Goal: Find specific page/section: Find specific page/section

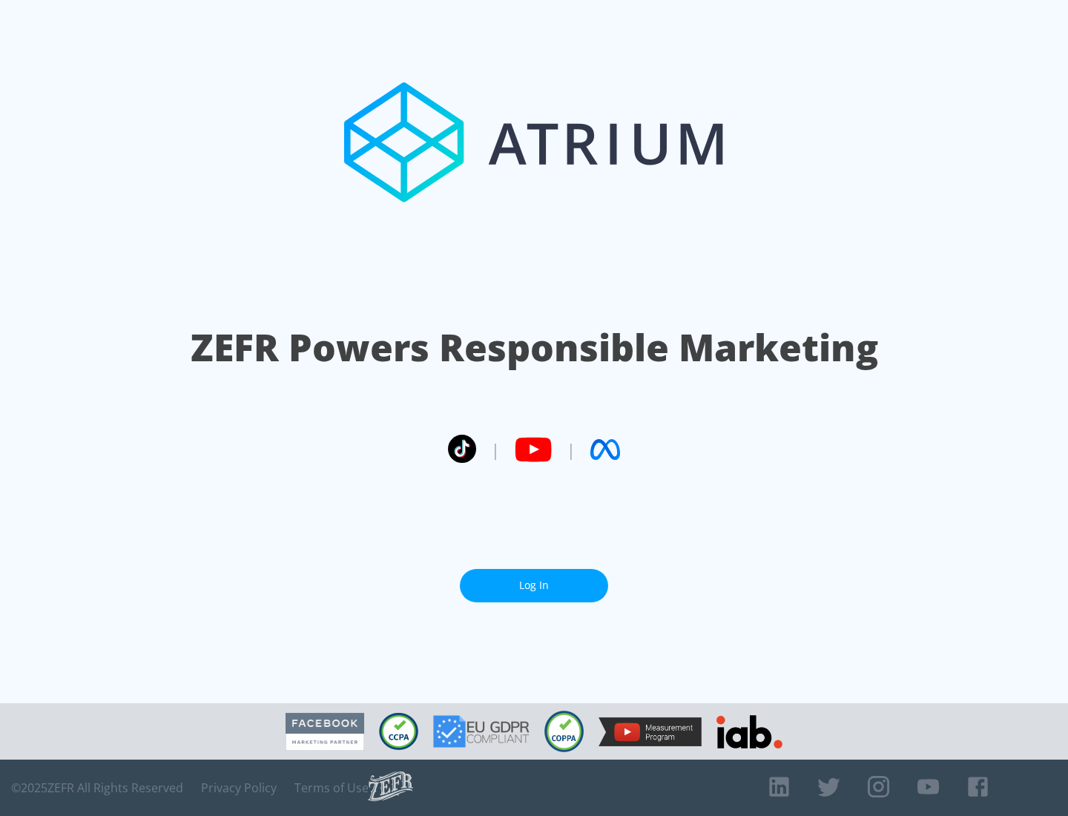
click at [534, 579] on link "Log In" at bounding box center [534, 585] width 148 height 33
